Goal: Transaction & Acquisition: Purchase product/service

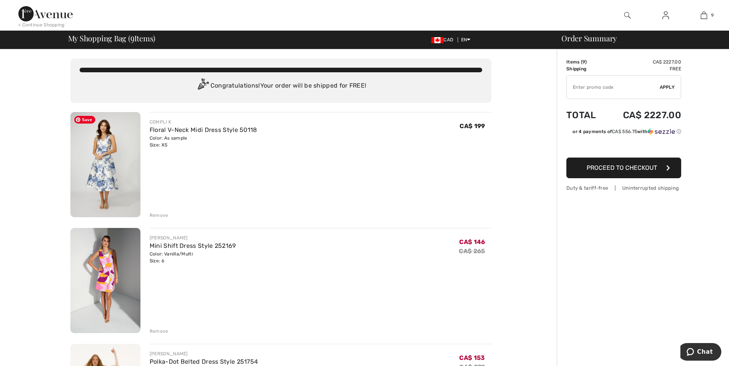
click at [101, 146] on img at bounding box center [105, 164] width 70 height 105
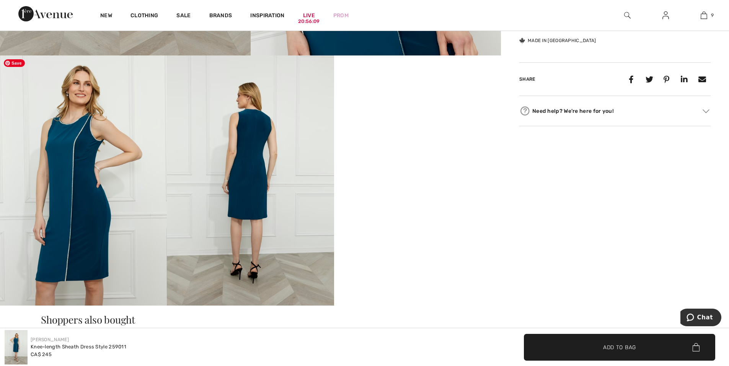
scroll to position [383, 0]
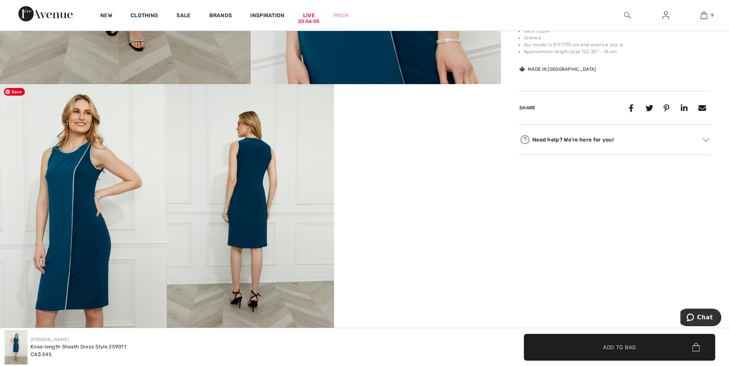
click at [99, 197] on img at bounding box center [83, 209] width 167 height 250
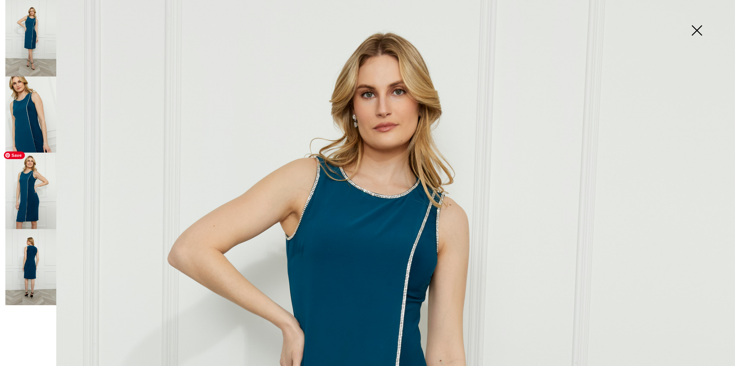
scroll to position [191, 0]
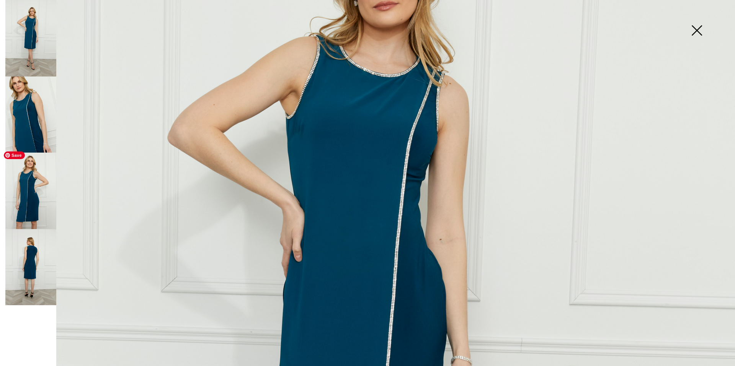
click at [387, 183] on img at bounding box center [367, 360] width 735 height 1102
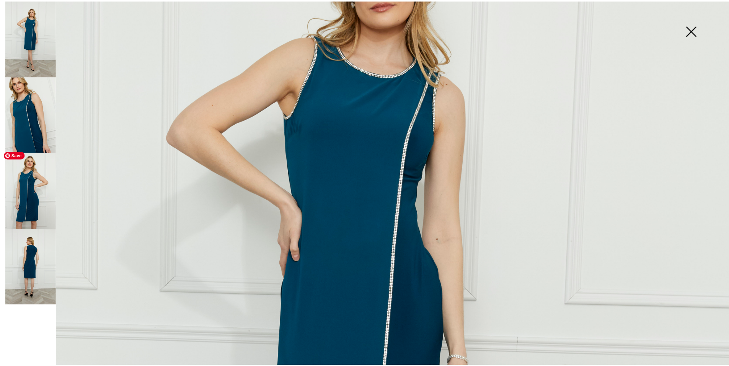
scroll to position [383, 0]
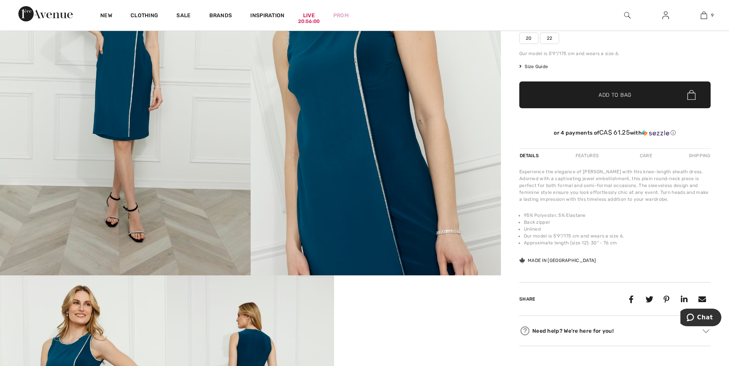
click at [389, 160] on img at bounding box center [376, 88] width 251 height 376
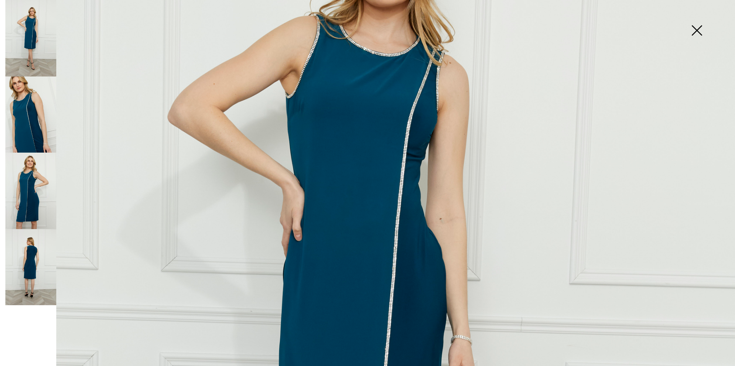
scroll to position [230, 0]
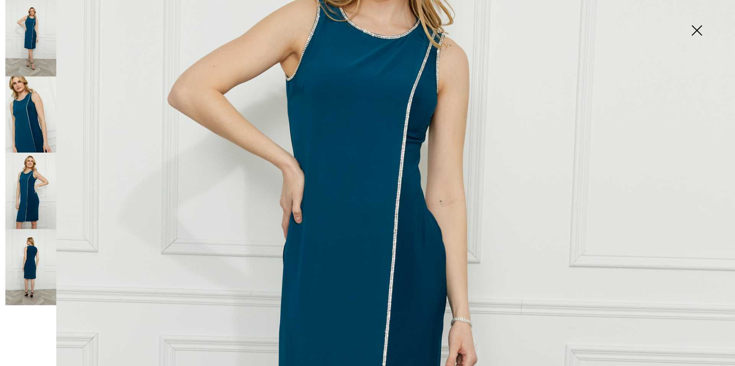
click at [698, 30] on img at bounding box center [696, 30] width 38 height 39
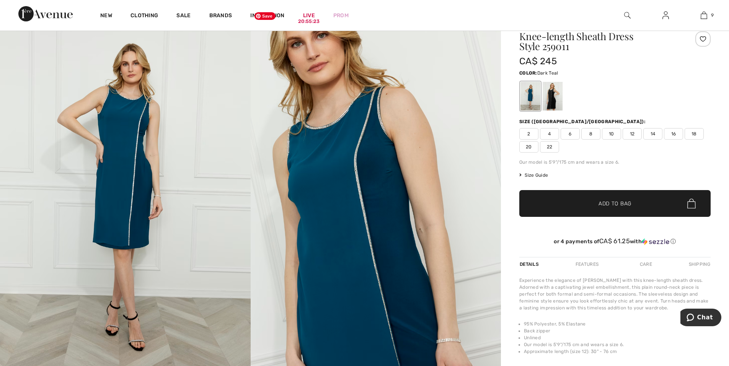
scroll to position [0, 0]
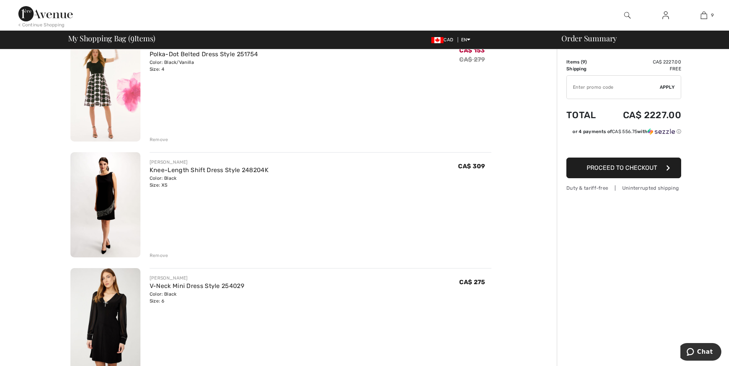
scroll to position [306, 0]
click at [694, 346] on button "Chat" at bounding box center [699, 352] width 43 height 18
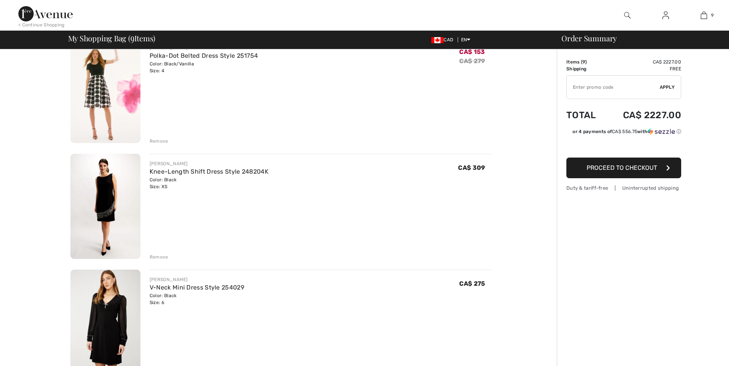
scroll to position [0, 0]
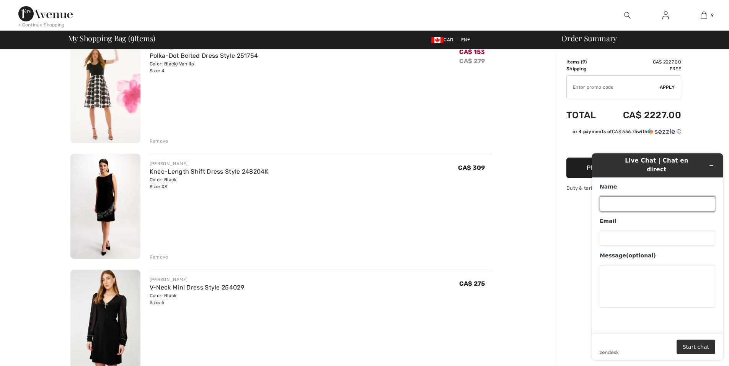
click at [626, 198] on input "Name" at bounding box center [658, 203] width 116 height 15
type input "Kimberly Kenney"
type input "[EMAIL_ADDRESS][DOMAIN_NAME]"
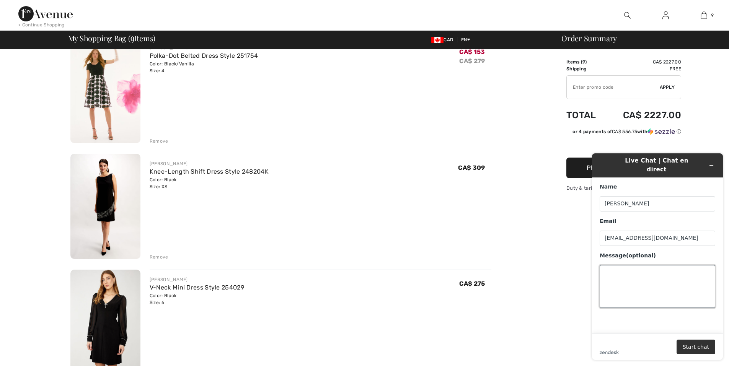
click at [616, 281] on textarea "Message (optional)" at bounding box center [658, 286] width 116 height 43
type textarea "Hi. I signed up for the 15% off code but have yet to receive it in my gmail ema…"
click at [682, 348] on button "Start chat" at bounding box center [696, 347] width 39 height 15
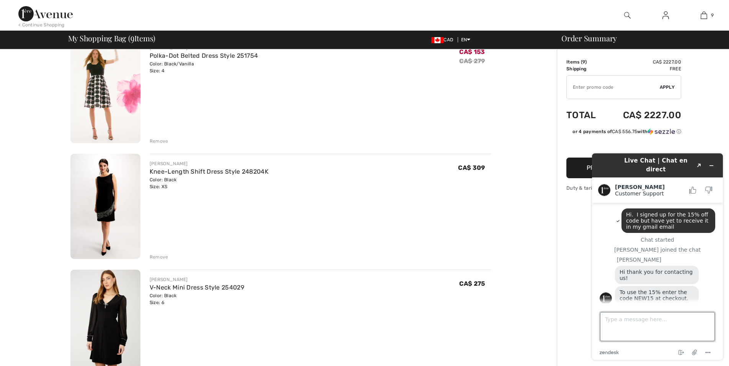
click at [614, 327] on textarea "Type a message here..." at bounding box center [657, 326] width 115 height 29
type textarea "Okay, thank you 😃"
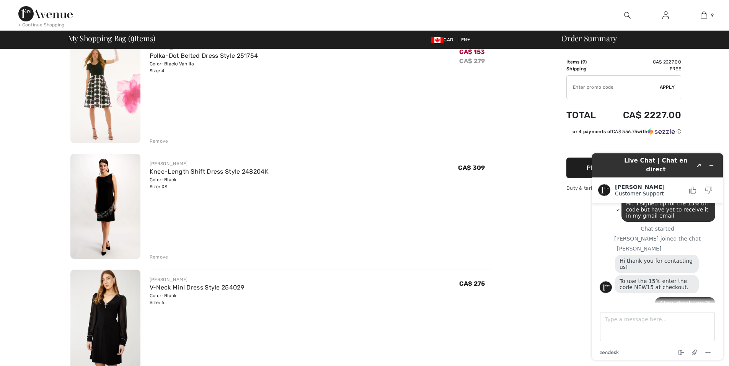
click at [604, 87] on input "TEXT" at bounding box center [613, 87] width 93 height 23
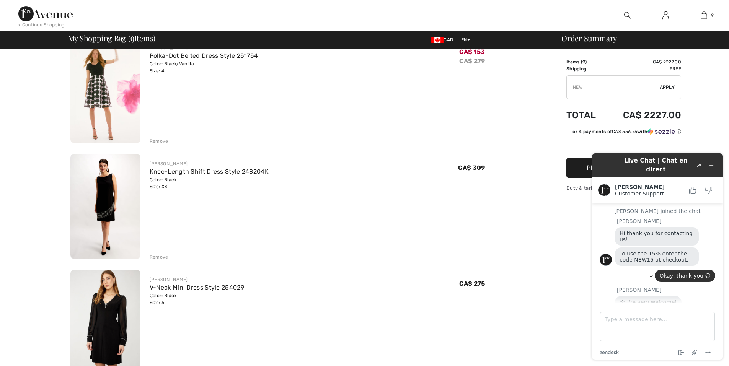
scroll to position [59, 0]
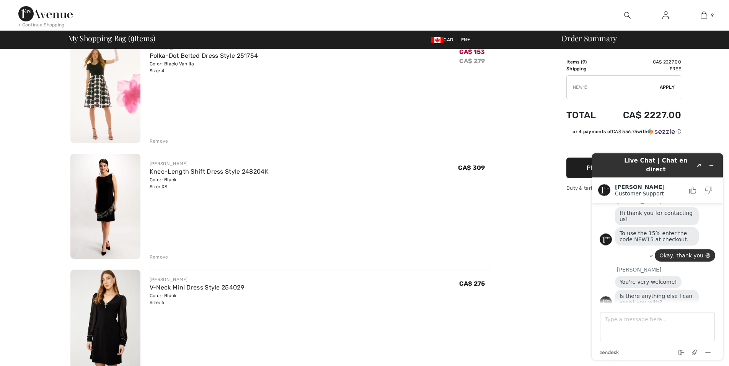
type input "NEW15"
click at [667, 88] on span "Apply" at bounding box center [667, 87] width 15 height 7
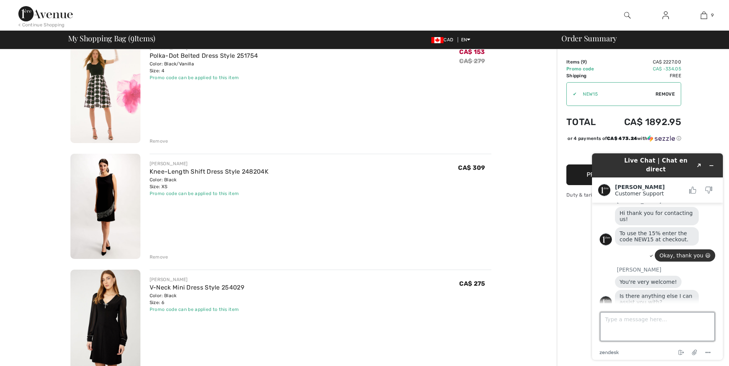
click at [637, 327] on textarea "Type a message here..." at bounding box center [657, 326] width 115 height 29
type textarea "No that's it...it worked, thanks again 🥳"
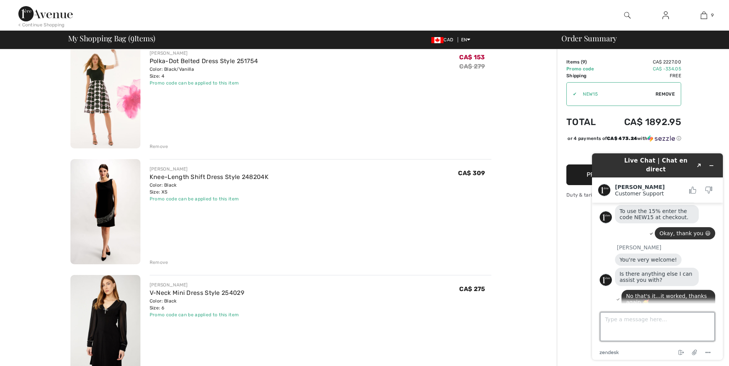
scroll to position [268, 0]
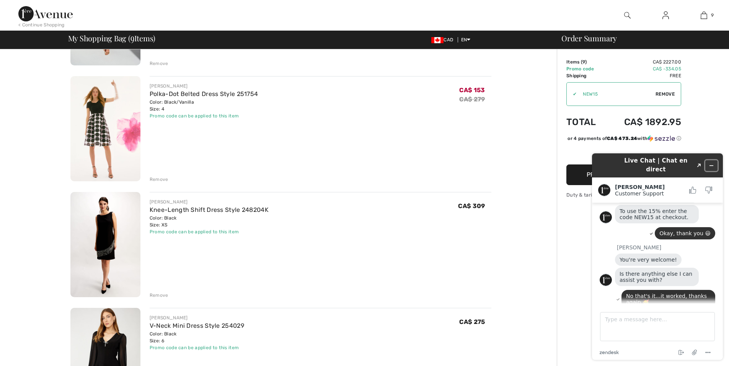
click at [710, 165] on button "Minimize widget" at bounding box center [711, 165] width 12 height 11
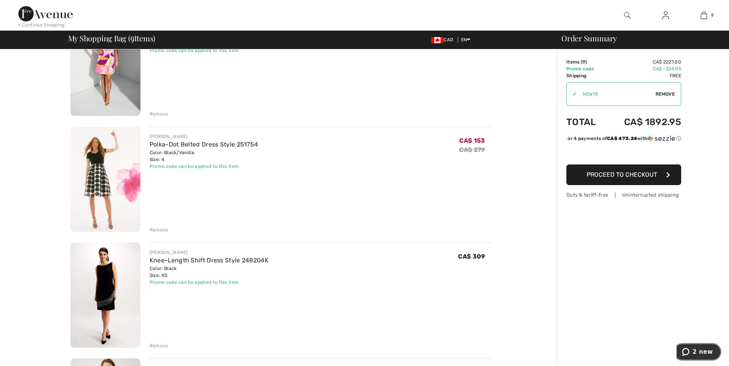
scroll to position [0, 0]
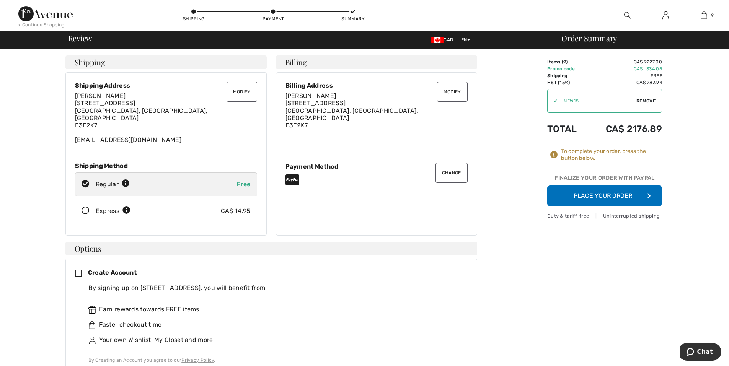
click at [603, 192] on button "Place Your Order" at bounding box center [604, 196] width 115 height 21
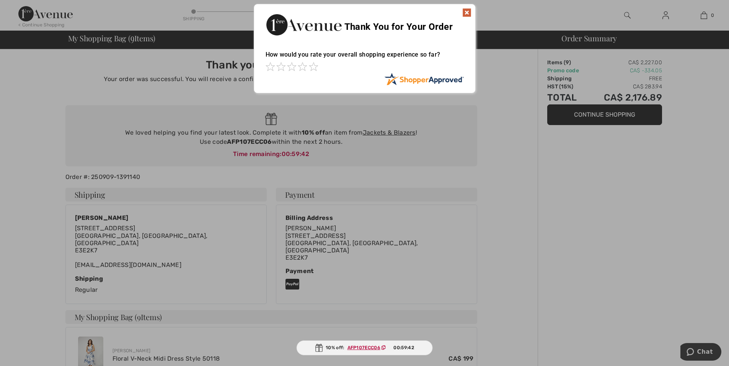
click at [466, 13] on img at bounding box center [466, 12] width 9 height 9
